Goal: Transaction & Acquisition: Book appointment/travel/reservation

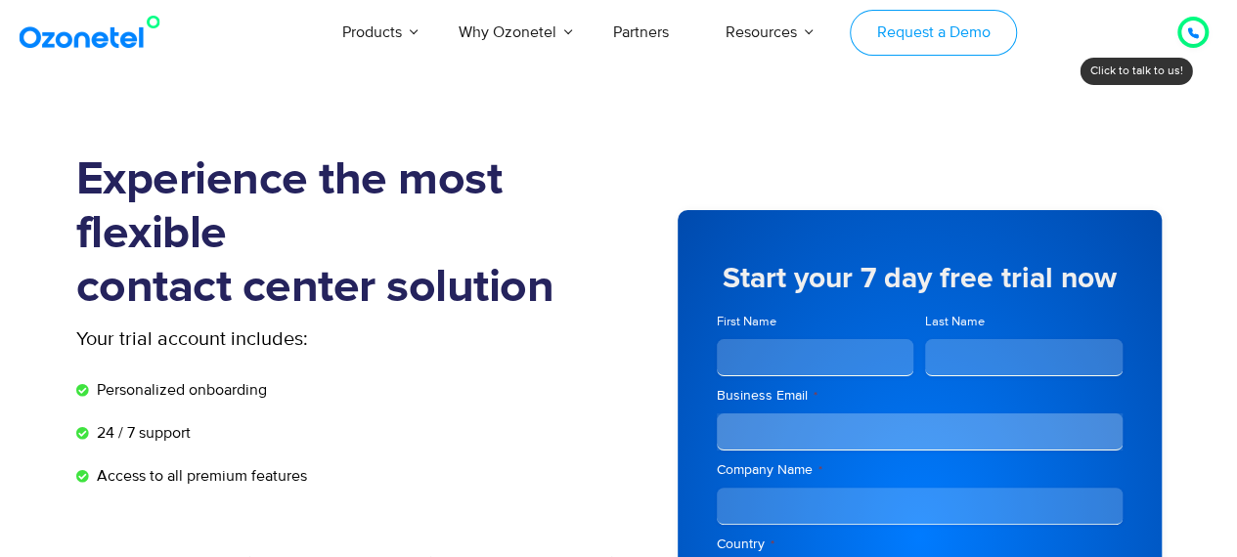
click at [950, 25] on link "Request a Demo" at bounding box center [933, 33] width 167 height 46
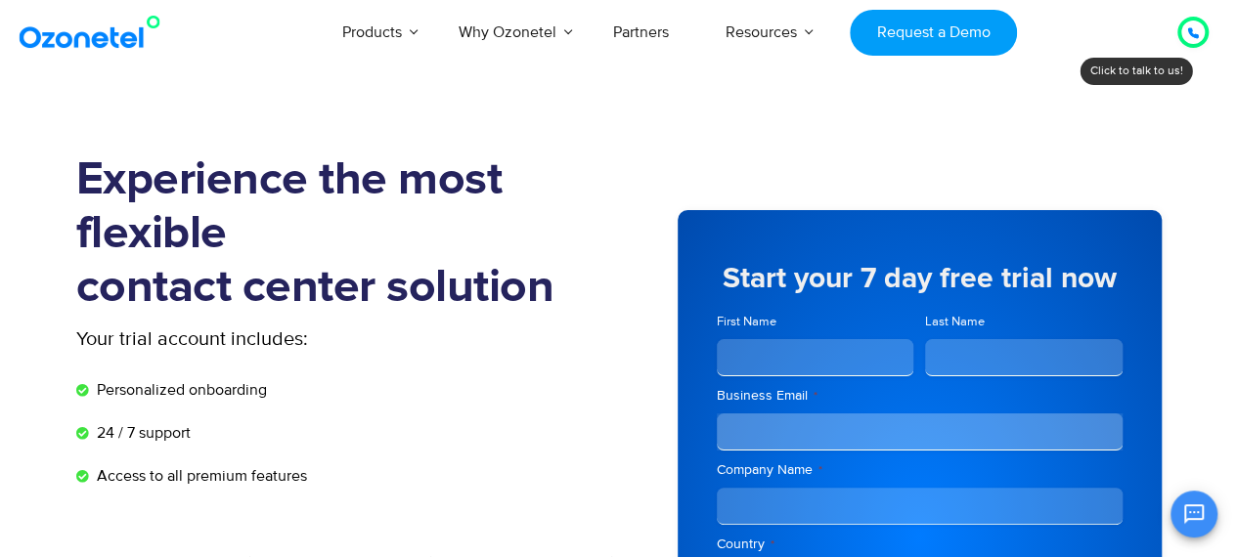
click at [1196, 20] on div at bounding box center [1192, 32] width 31 height 31
click at [1199, 514] on icon "Open chat" at bounding box center [1193, 514] width 23 height 23
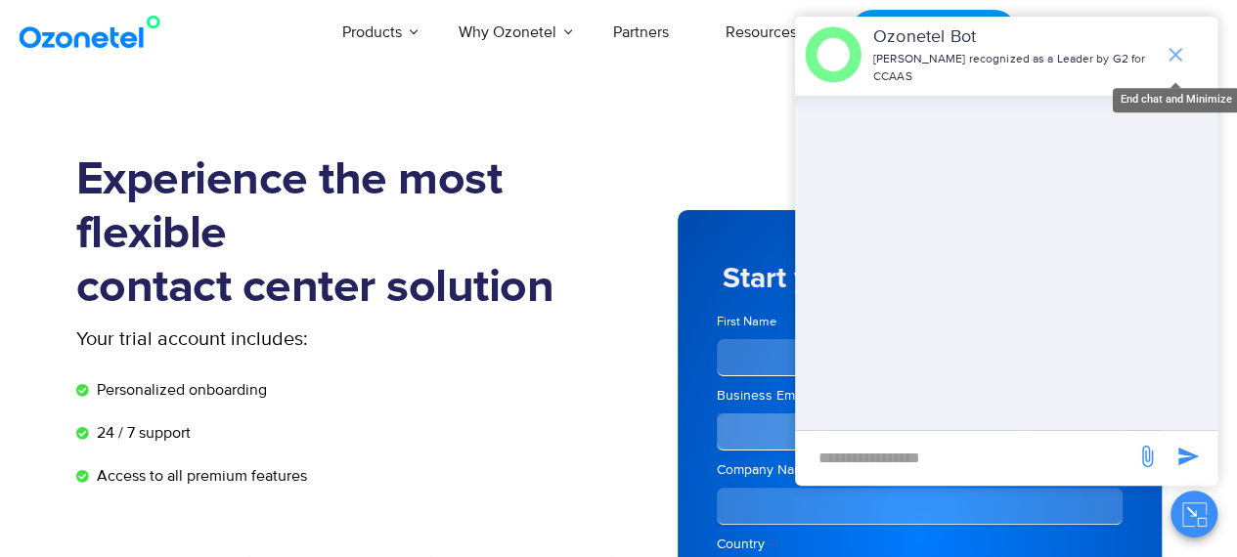
click at [1171, 48] on icon "end chat or minimize" at bounding box center [1175, 55] width 14 height 14
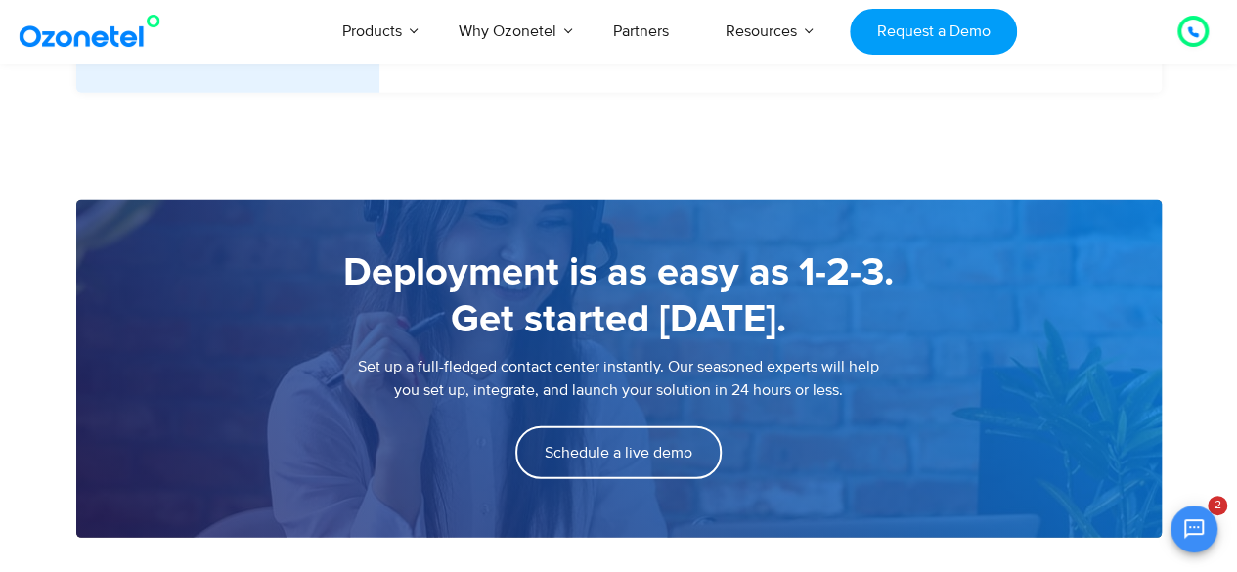
scroll to position [2668, 0]
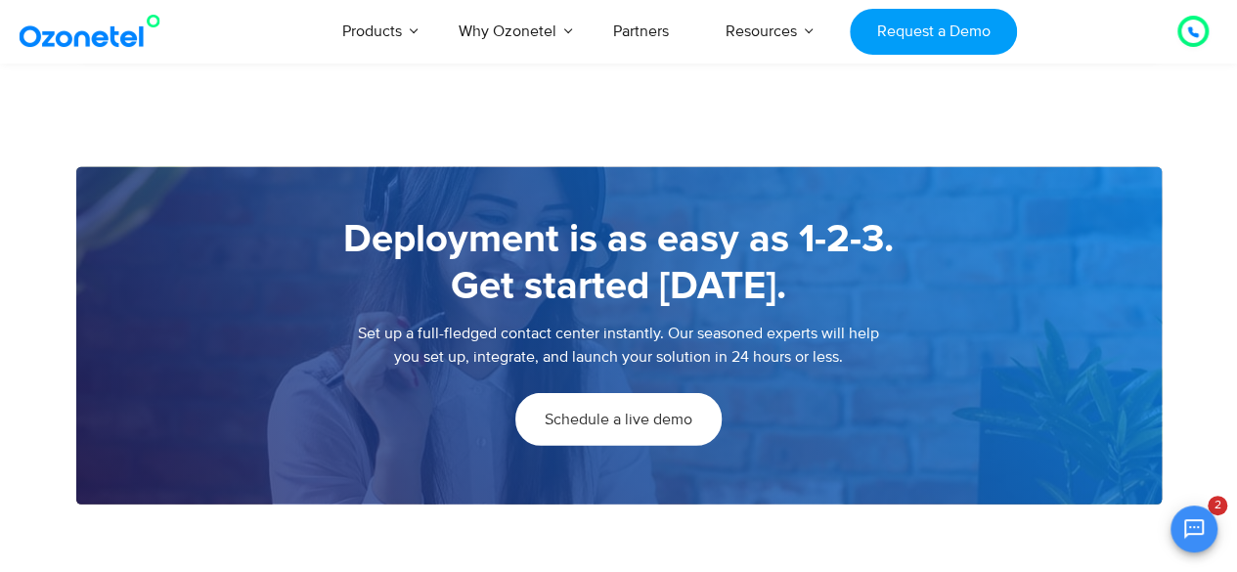
click at [591, 435] on link "Schedule a live demo" at bounding box center [618, 419] width 206 height 53
click at [643, 427] on span "Schedule a live demo" at bounding box center [619, 420] width 148 height 16
click at [595, 429] on link "Schedule a live demo" at bounding box center [618, 419] width 206 height 53
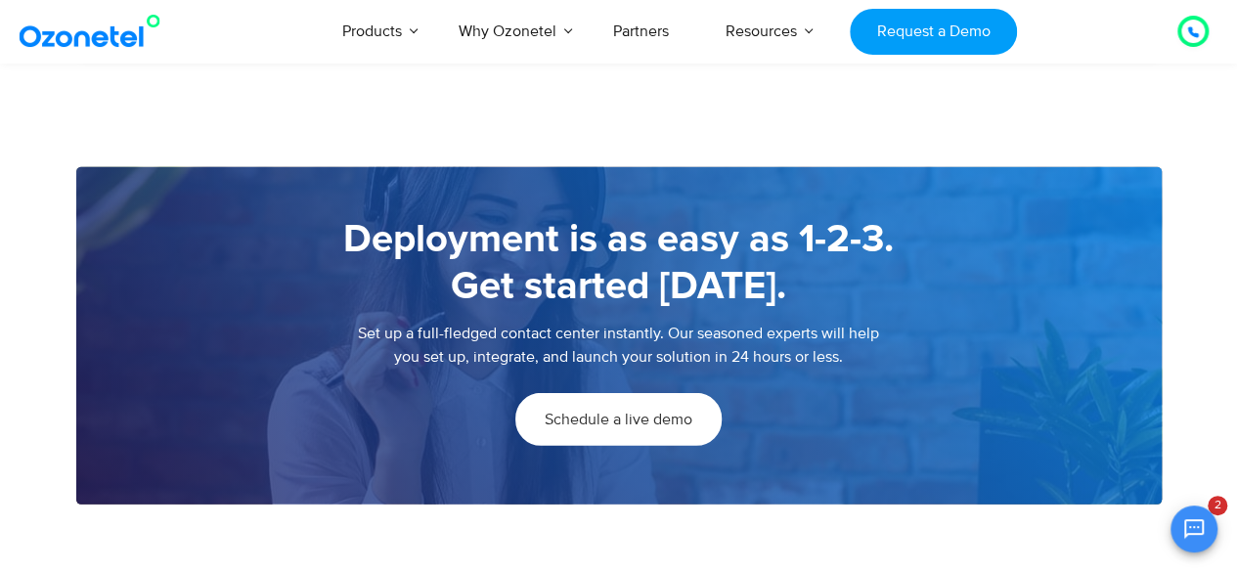
click at [595, 429] on link "Schedule a live demo" at bounding box center [618, 419] width 206 height 53
click at [624, 414] on span "Schedule a live demo" at bounding box center [619, 420] width 148 height 16
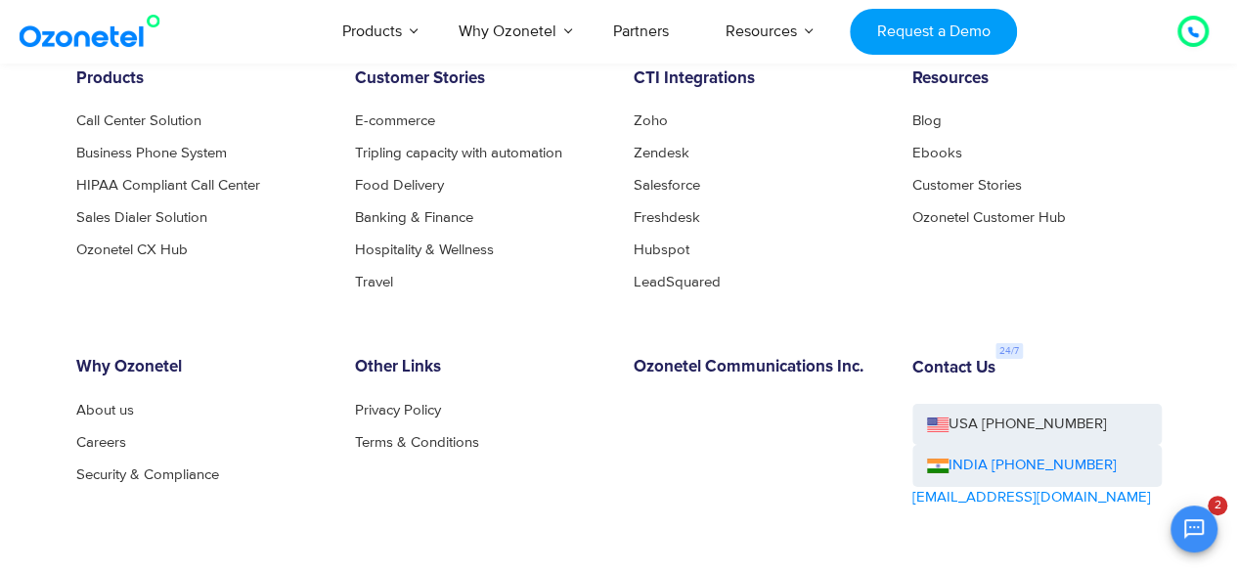
scroll to position [3401, 0]
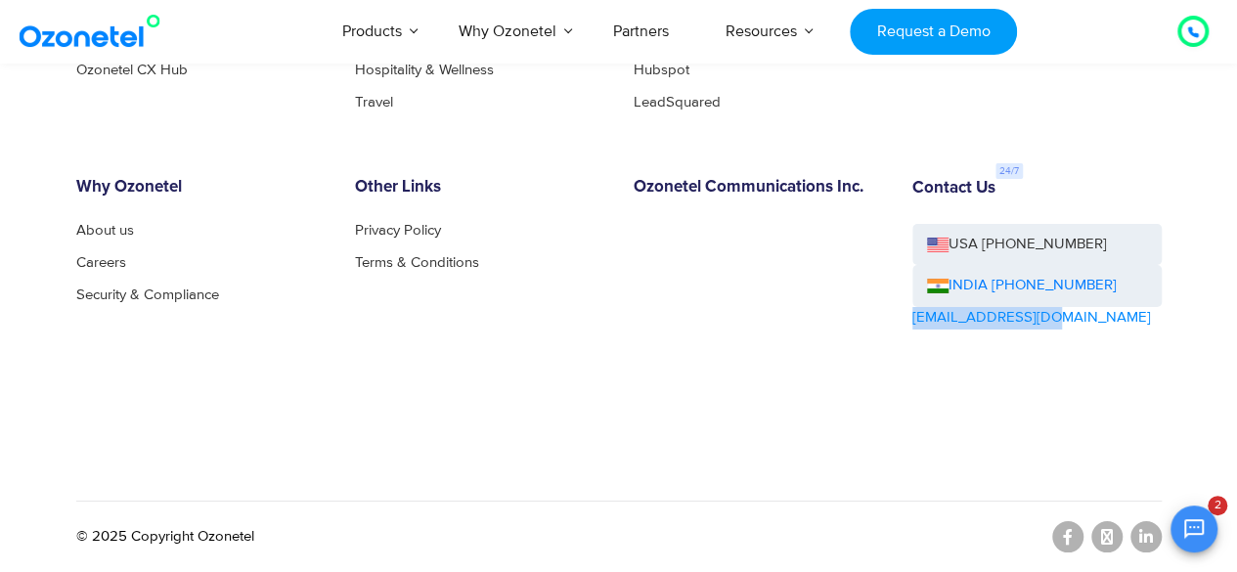
drag, startPoint x: 1050, startPoint y: 315, endPoint x: 911, endPoint y: 328, distance: 139.4
click at [911, 328] on div "Contact Us USA [PHONE_NUMBER] INDIA [PHONE_NUMBER] [EMAIL_ADDRESS][DOMAIN_NAME]" at bounding box center [1037, 295] width 279 height 235
copy link "[EMAIL_ADDRESS][DOMAIN_NAME]"
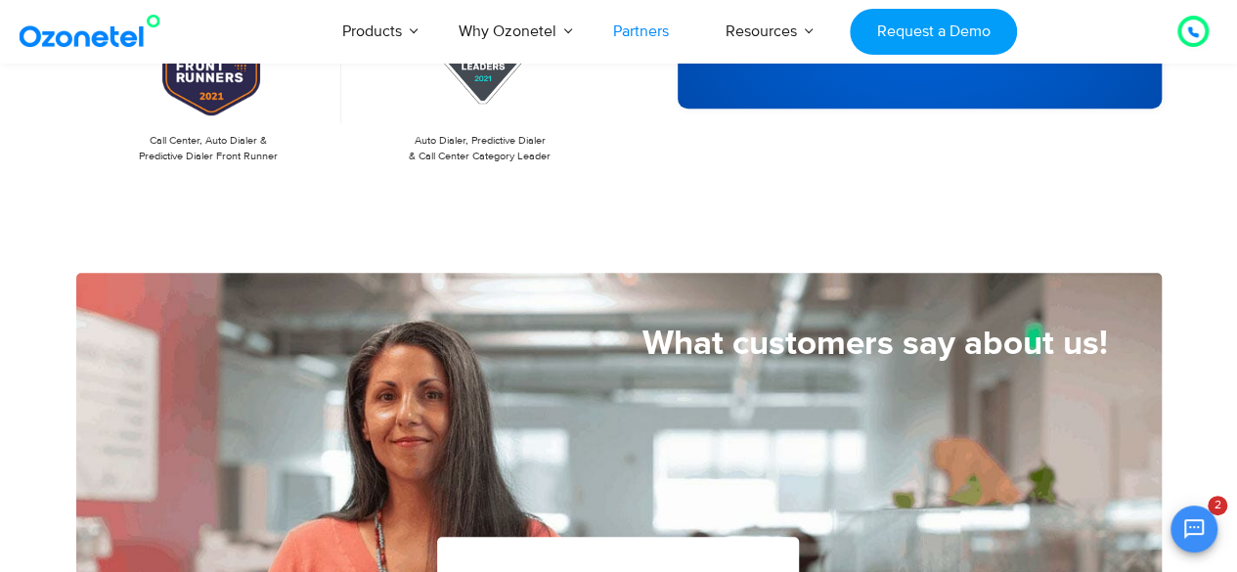
scroll to position [754, 0]
